Goal: Information Seeking & Learning: Learn about a topic

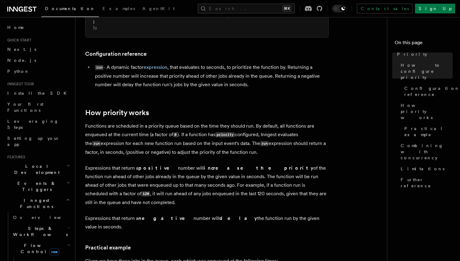
scroll to position [238, 0]
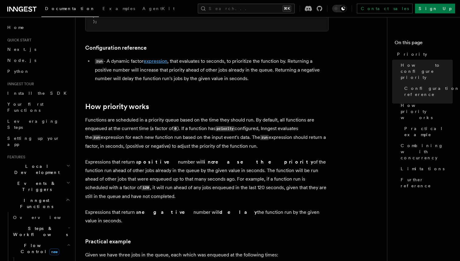
click at [165, 62] on link "expression" at bounding box center [156, 61] width 24 height 6
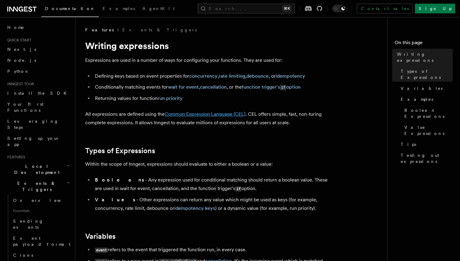
click at [197, 116] on link "Common Expression Language (CEL)" at bounding box center [205, 114] width 81 height 6
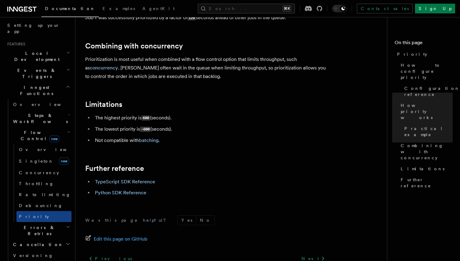
scroll to position [132, 0]
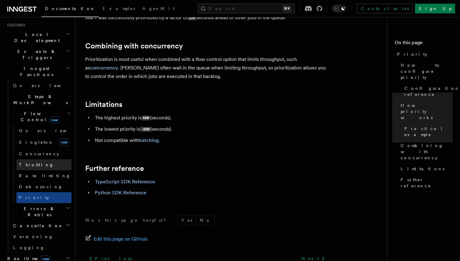
click at [40, 159] on link "Throttling" at bounding box center [43, 164] width 55 height 11
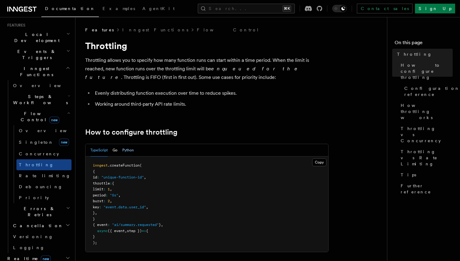
click at [133, 149] on button "Python" at bounding box center [128, 150] width 12 height 12
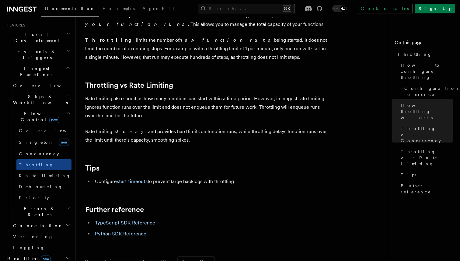
scroll to position [585, 0]
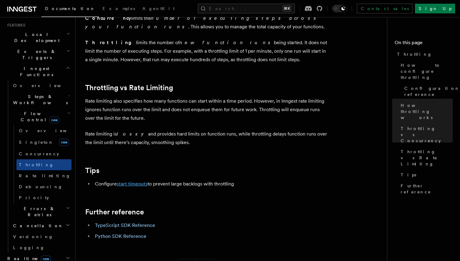
click at [140, 187] on link "start timeouts" at bounding box center [132, 184] width 31 height 6
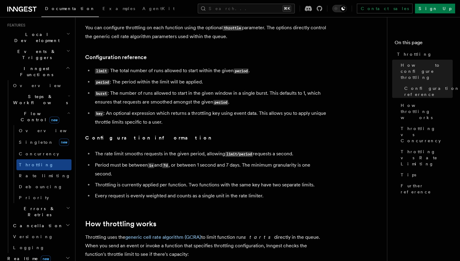
scroll to position [110, 0]
